Goal: Ask a question

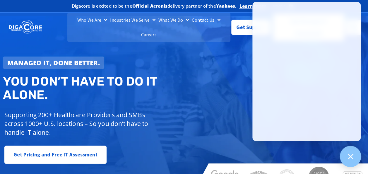
click at [350, 156] on icon at bounding box center [350, 156] width 5 height 5
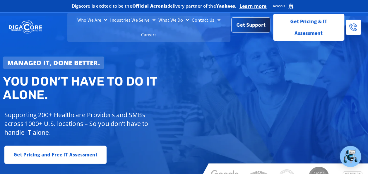
click at [253, 22] on span "Get Support" at bounding box center [250, 25] width 29 height 12
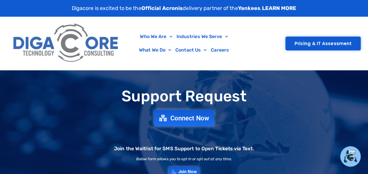
click at [167, 115] on span "Connect Now" at bounding box center [184, 118] width 50 height 6
